Goal: Task Accomplishment & Management: Use online tool/utility

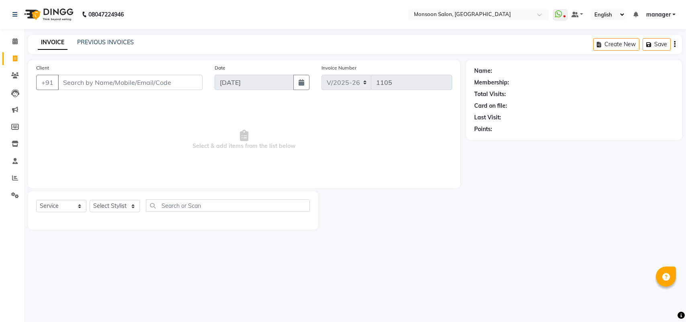
select select "6471"
select select "service"
click at [119, 41] on link "PREVIOUS INVOICES" at bounding box center [105, 42] width 57 height 7
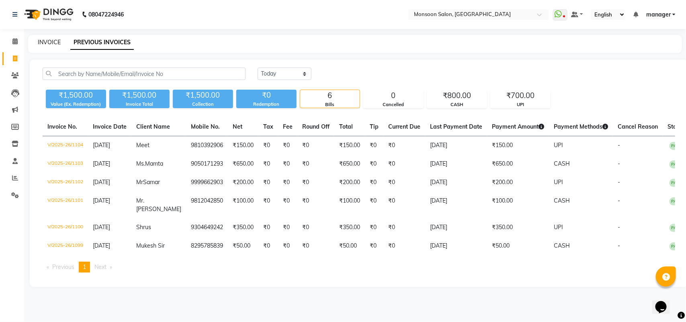
click at [46, 41] on link "INVOICE" at bounding box center [49, 42] width 23 height 7
select select "service"
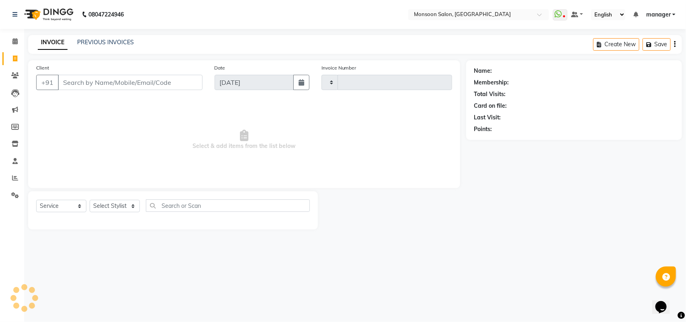
type input "1105"
select select "6471"
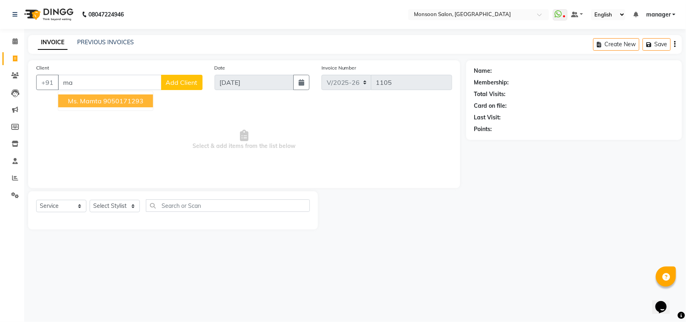
type input "m"
click at [96, 105] on button "Ms. [PERSON_NAME] 9728000979" at bounding box center [120, 100] width 125 height 13
type input "9728000979"
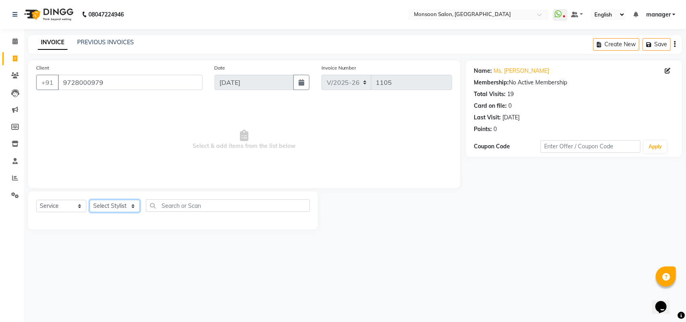
click at [120, 208] on select "Select Stylist [PERSON_NAME] [PERSON_NAME] manager [PERSON_NAME] [PERSON_NAME]" at bounding box center [115, 206] width 50 height 12
select select "68163"
click at [90, 200] on select "Select Stylist [PERSON_NAME] [PERSON_NAME] manager [PERSON_NAME] [PERSON_NAME]" at bounding box center [115, 206] width 50 height 12
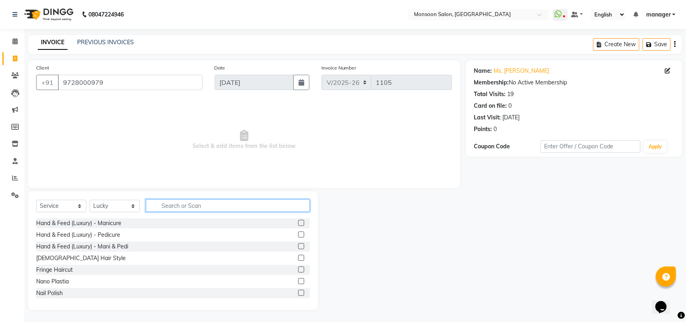
click at [176, 200] on input "text" at bounding box center [228, 205] width 164 height 12
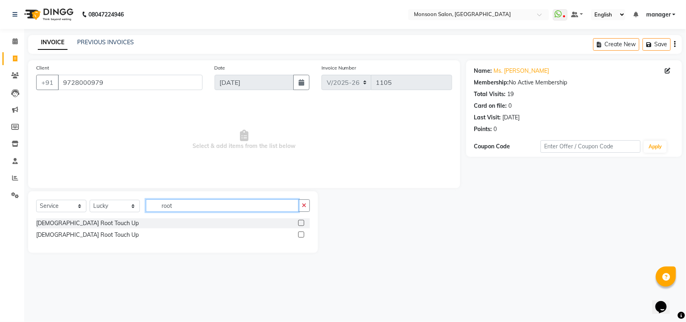
type input "root"
click at [68, 240] on div "[DEMOGRAPHIC_DATA] Root Touch Up [DEMOGRAPHIC_DATA] Root Touch Up" at bounding box center [173, 229] width 274 height 23
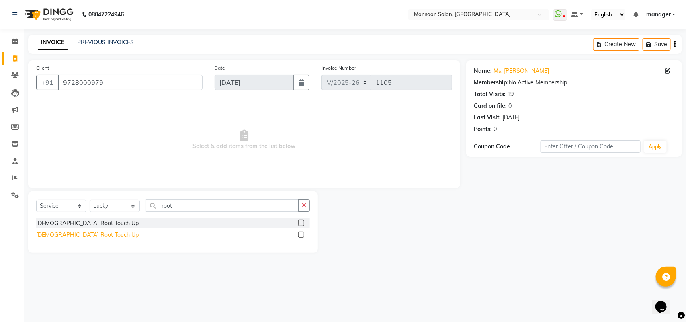
click at [51, 231] on div "[DEMOGRAPHIC_DATA] Root Touch Up" at bounding box center [87, 235] width 102 height 8
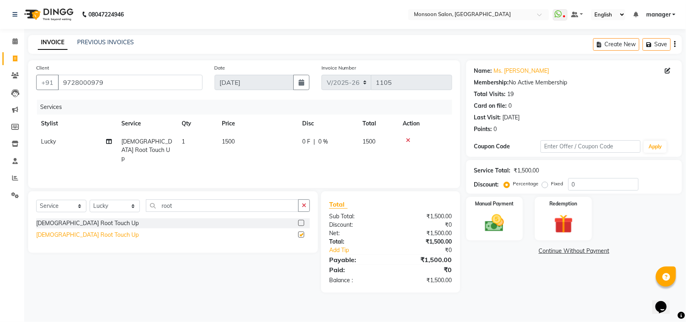
checkbox input "false"
click at [493, 212] on img at bounding box center [495, 223] width 32 height 23
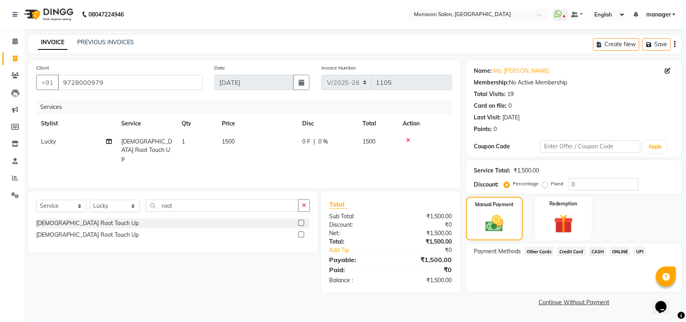
click at [551, 185] on label "Fixed" at bounding box center [557, 183] width 12 height 7
click at [544, 185] on input "Fixed" at bounding box center [547, 184] width 6 height 6
radio input "true"
click at [591, 187] on input "0" at bounding box center [603, 184] width 70 height 12
type input "900"
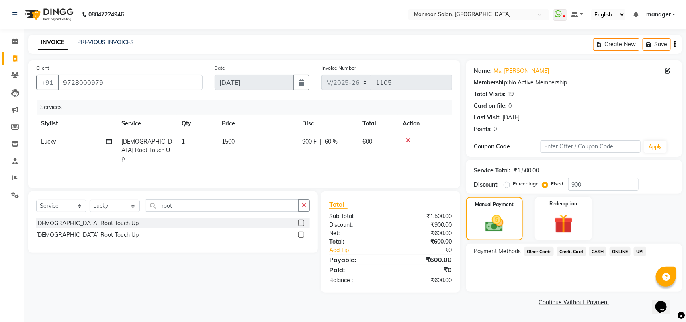
click at [640, 249] on span "UPI" at bounding box center [640, 251] width 12 height 9
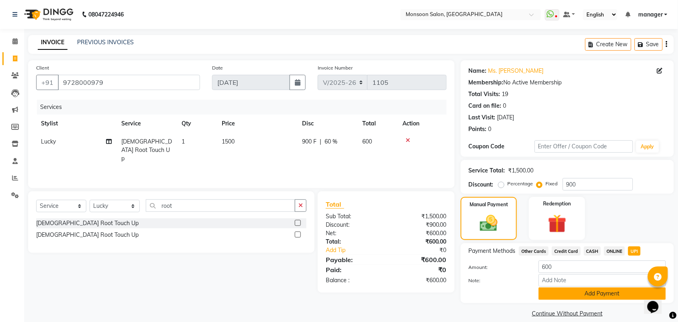
click at [605, 292] on button "Add Payment" at bounding box center [602, 293] width 127 height 12
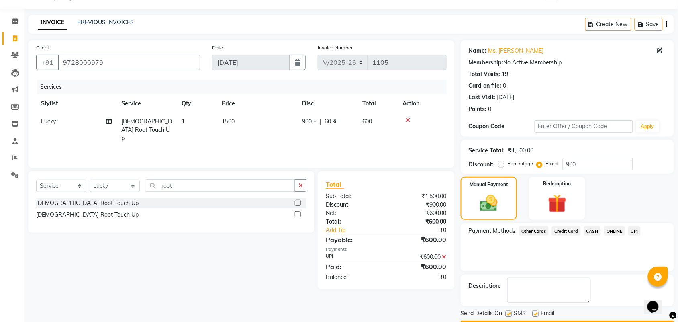
scroll to position [43, 0]
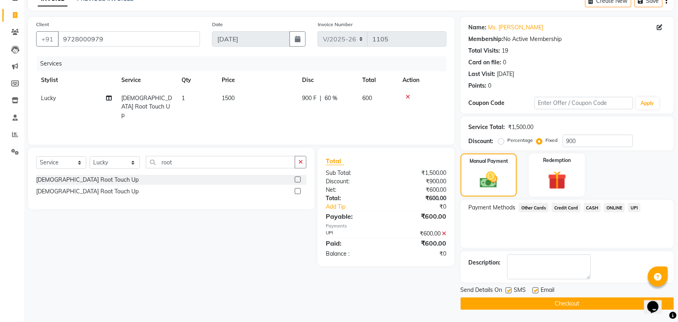
click at [572, 305] on button "Checkout" at bounding box center [567, 303] width 213 height 12
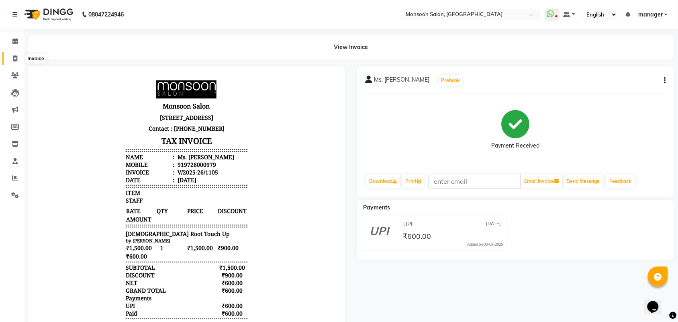
click at [14, 62] on span at bounding box center [15, 58] width 14 height 9
select select "6471"
select select "service"
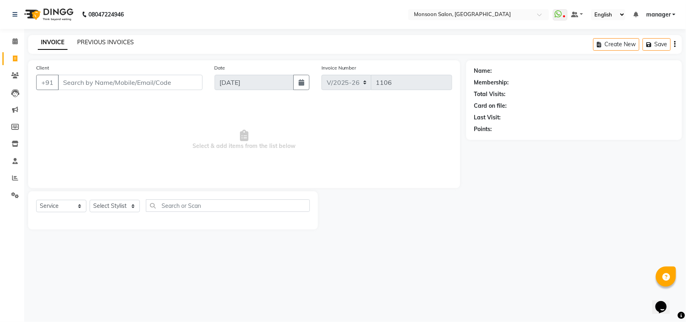
click at [90, 40] on link "PREVIOUS INVOICES" at bounding box center [105, 42] width 57 height 7
